Goal: Obtain resource: Download file/media

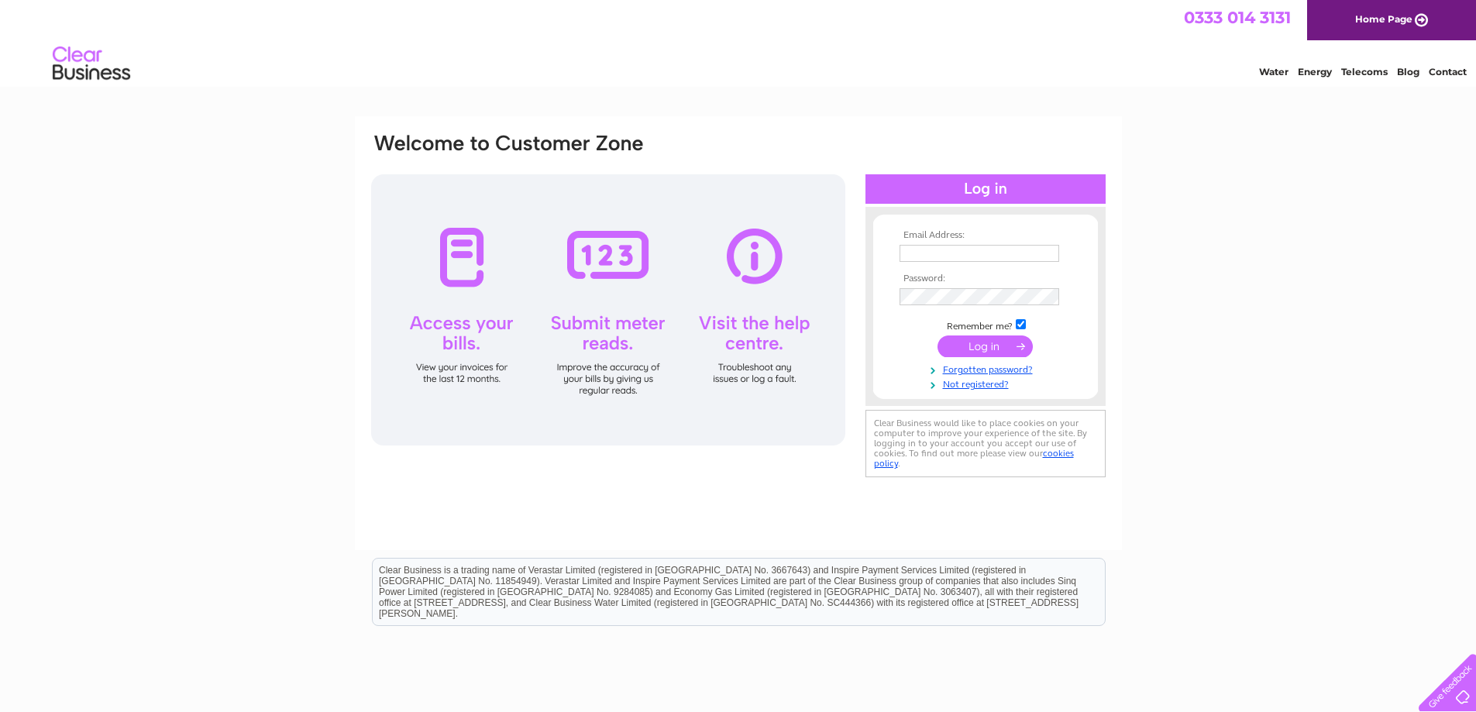
type input "[EMAIL_ADDRESS][DOMAIN_NAME]"
click at [978, 350] on input "submit" at bounding box center [984, 346] width 95 height 22
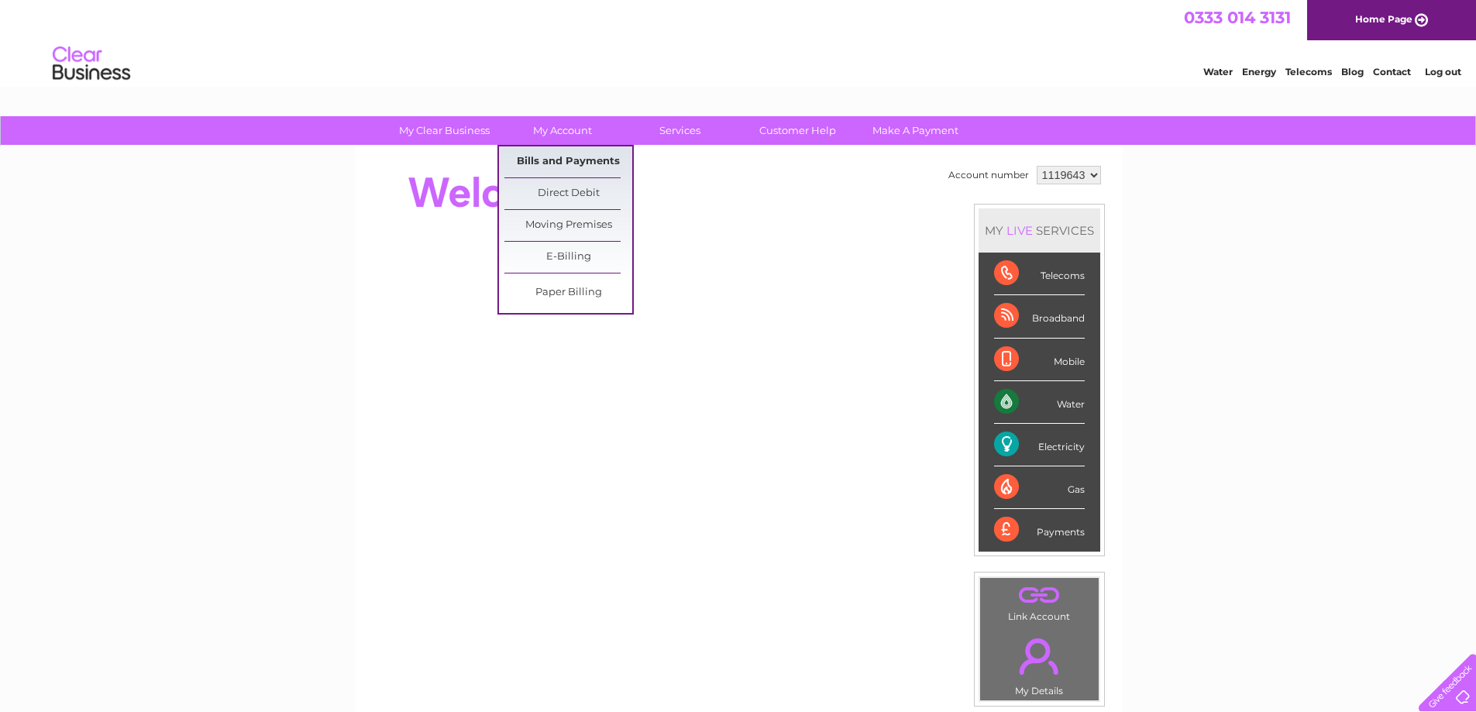
click at [554, 155] on link "Bills and Payments" at bounding box center [568, 161] width 128 height 31
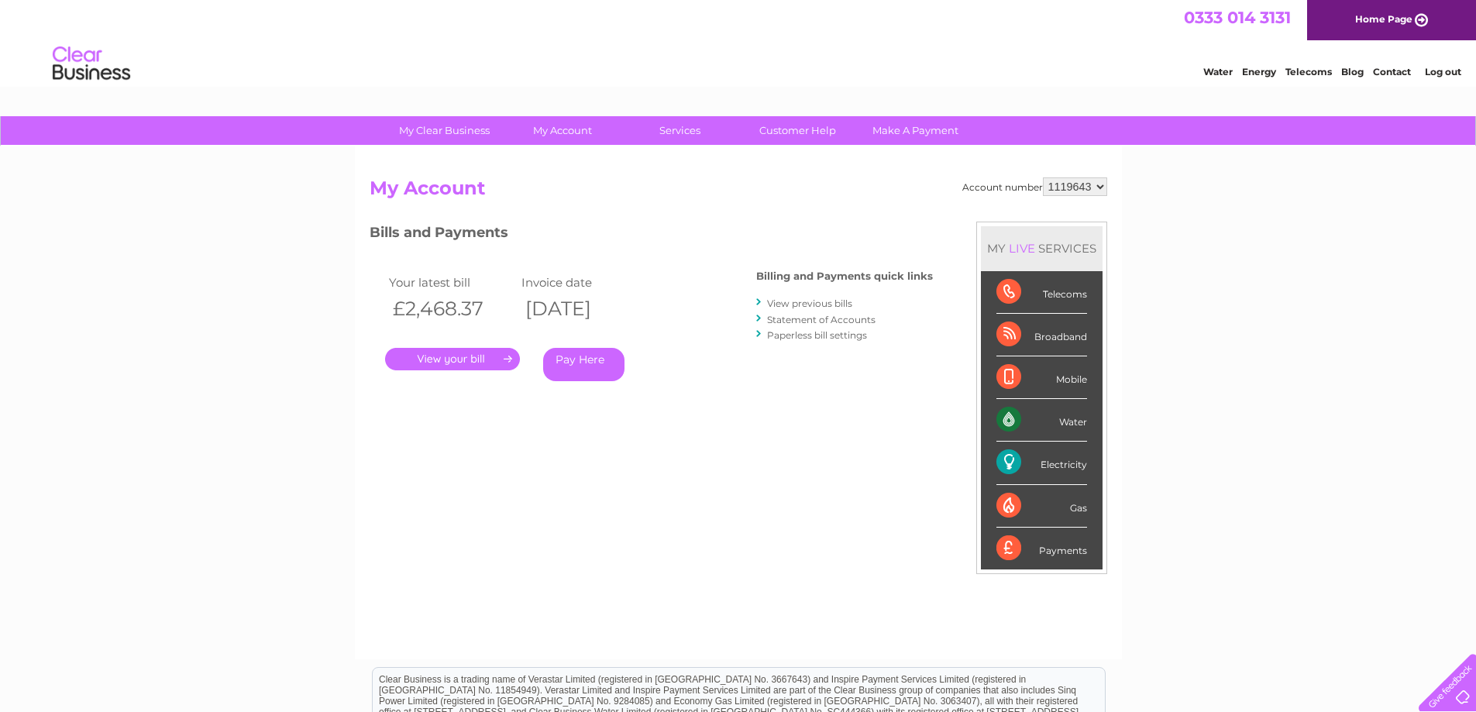
click at [828, 304] on link "View previous bills" at bounding box center [809, 304] width 85 height 12
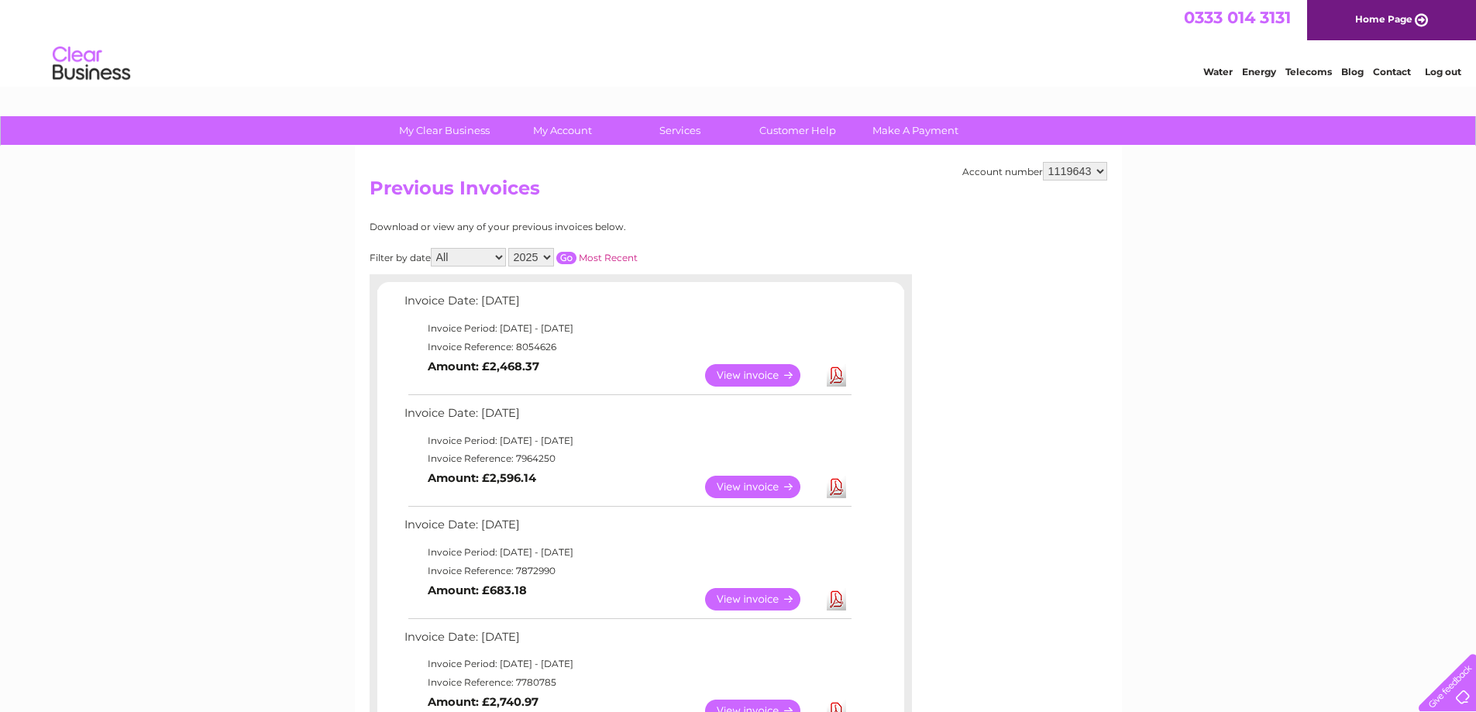
click at [833, 490] on link "Download" at bounding box center [836, 487] width 19 height 22
click at [1439, 72] on link "Log out" at bounding box center [1443, 72] width 36 height 12
